Goal: Information Seeking & Learning: Learn about a topic

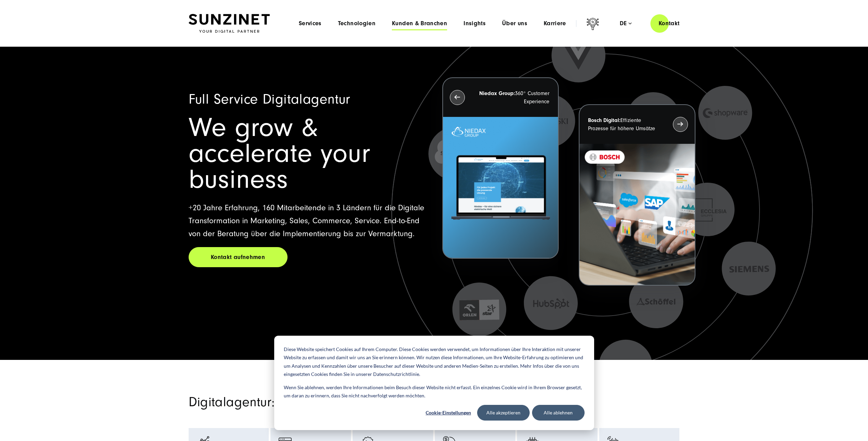
click at [424, 24] on span "Kunden & Branchen" at bounding box center [419, 23] width 55 height 7
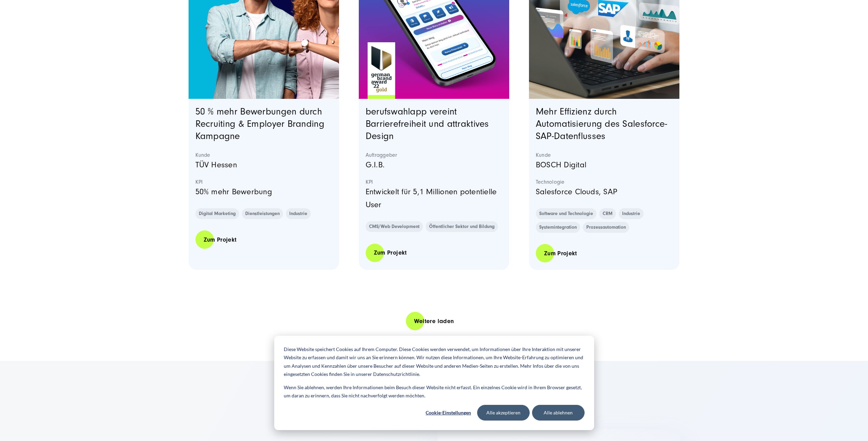
scroll to position [1328, 0]
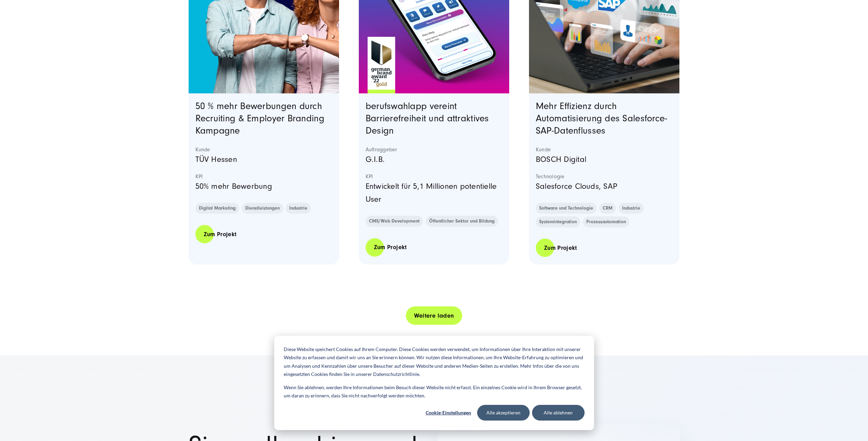
click at [420, 318] on link "Weitere laden" at bounding box center [434, 315] width 57 height 19
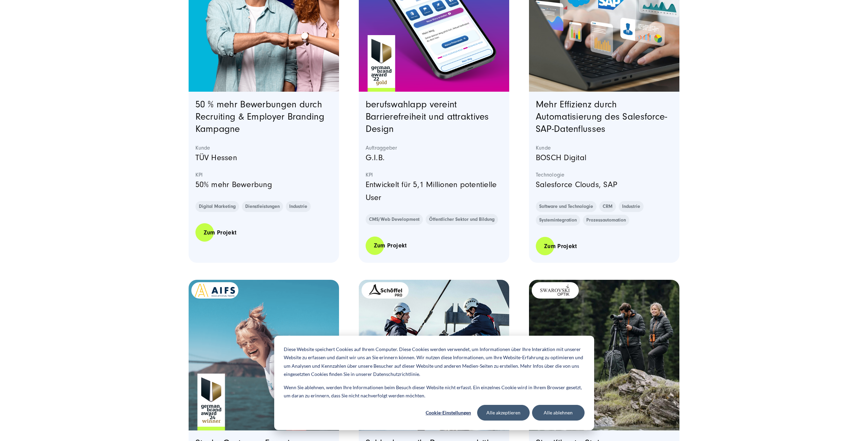
scroll to position [1334, 0]
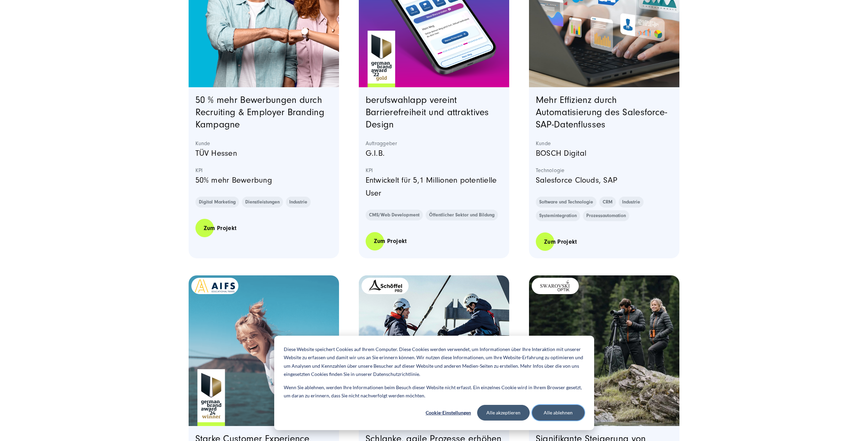
click at [556, 416] on button "Alle ablehnen" at bounding box center [558, 413] width 53 height 16
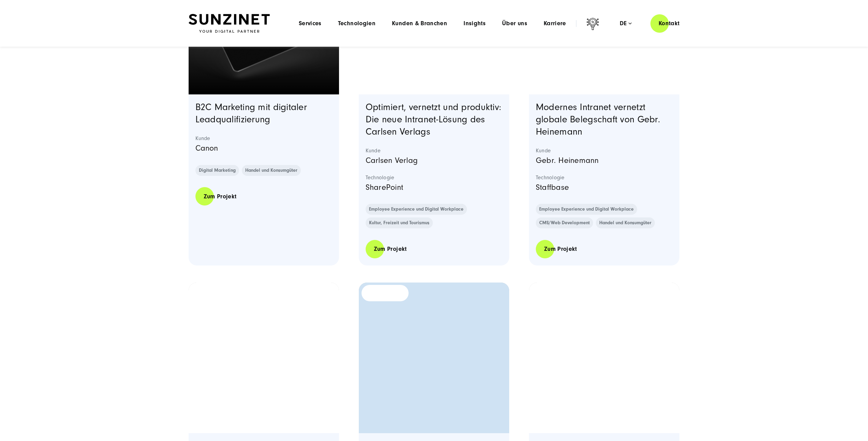
scroll to position [2317, 0]
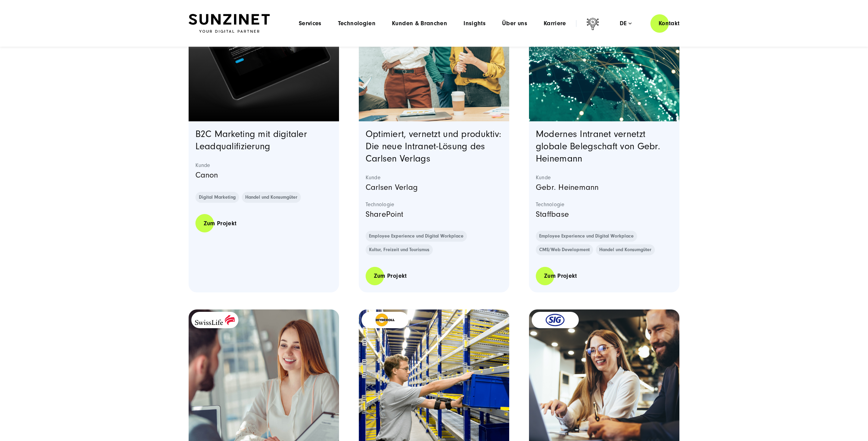
click at [276, 119] on img "Featured image: - Read full post: Canon | B2C Marketing | SUNZINET" at bounding box center [263, 45] width 153 height 153
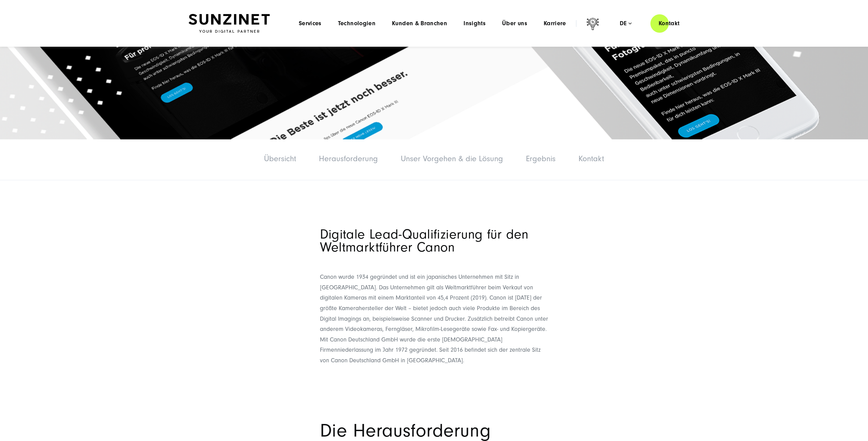
scroll to position [186, 0]
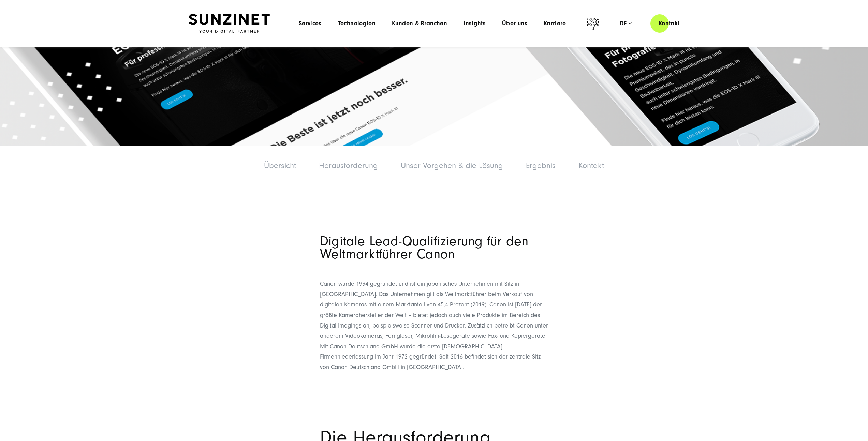
click at [329, 167] on link "Herausforderung" at bounding box center [348, 165] width 59 height 9
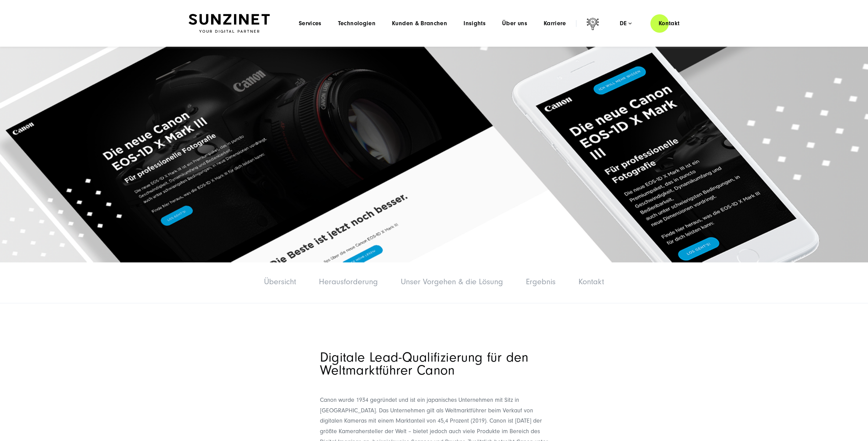
scroll to position [33, 0]
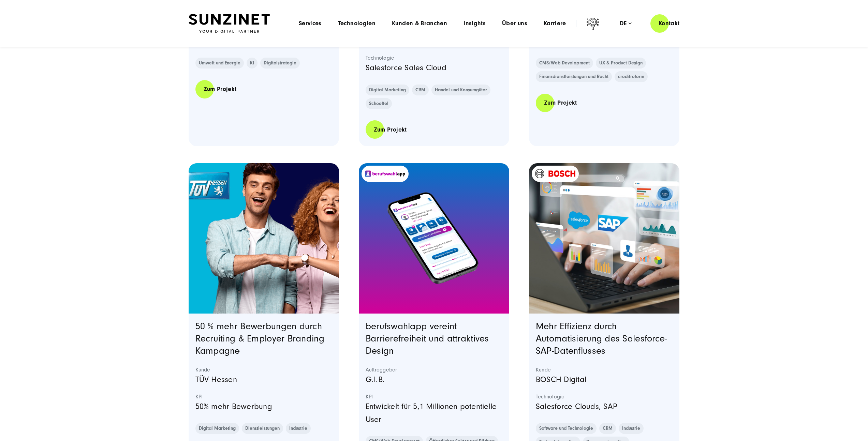
scroll to position [1108, 0]
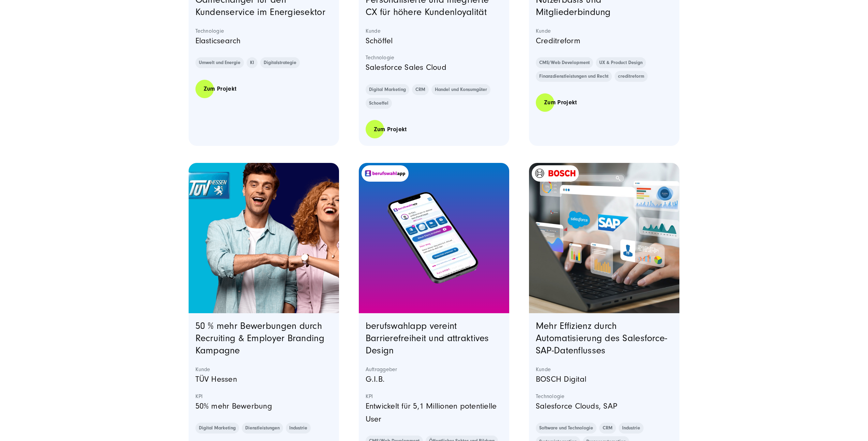
click at [397, 196] on image "Featured image: Ein Smartphone, das die Benutzeroberfläche der berufswahlapp ze…" at bounding box center [433, 238] width 145 height 126
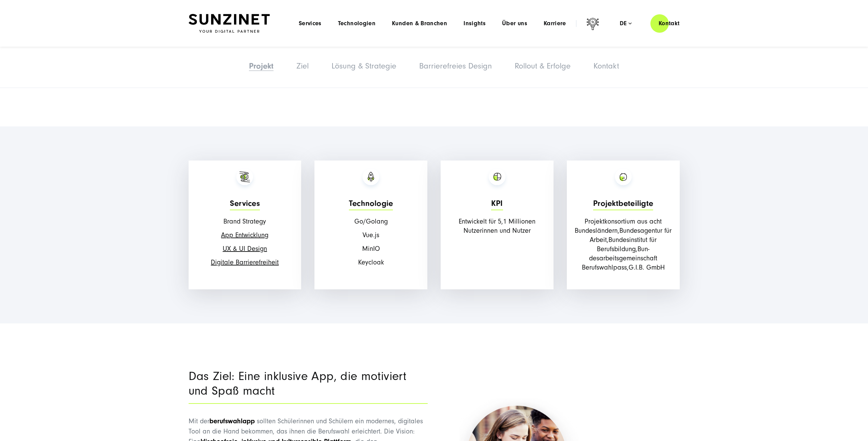
scroll to position [771, 0]
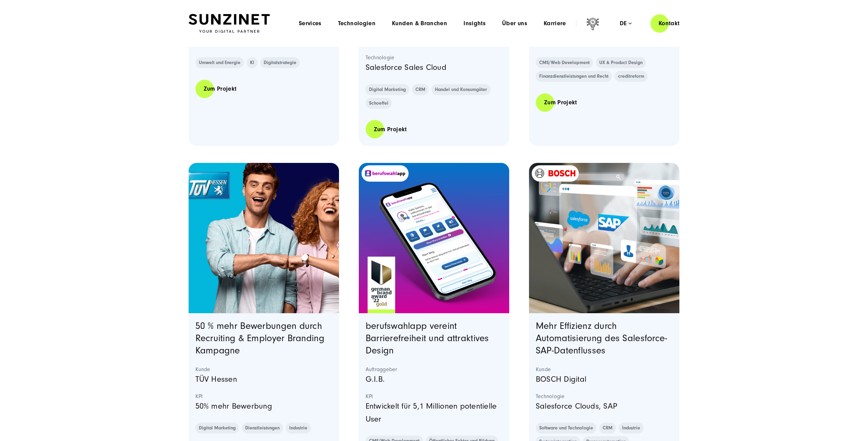
click at [595, 228] on img "Featured image: Bosch Digital - Salesforce SAP Integration und Automatisierung …" at bounding box center [603, 237] width 153 height 153
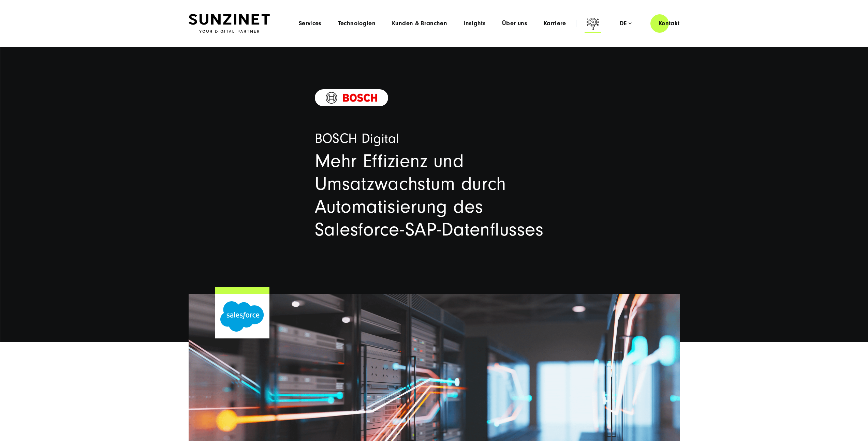
click at [592, 23] on icon at bounding box center [593, 25] width 16 height 16
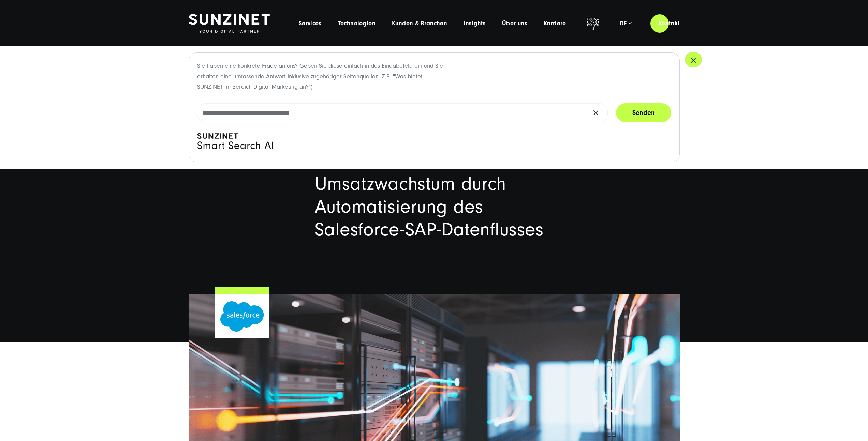
click at [698, 59] on button "button" at bounding box center [693, 60] width 17 height 16
